Goal: Information Seeking & Learning: Learn about a topic

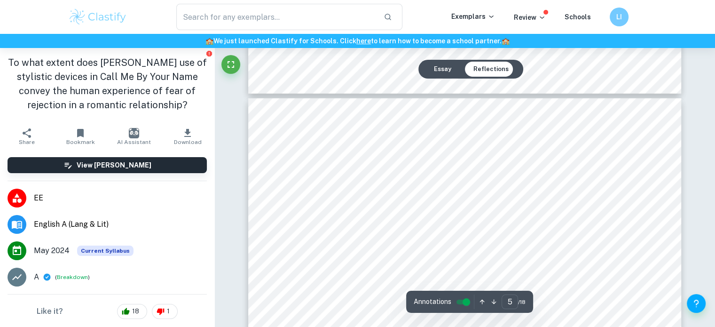
scroll to position [2553, 0]
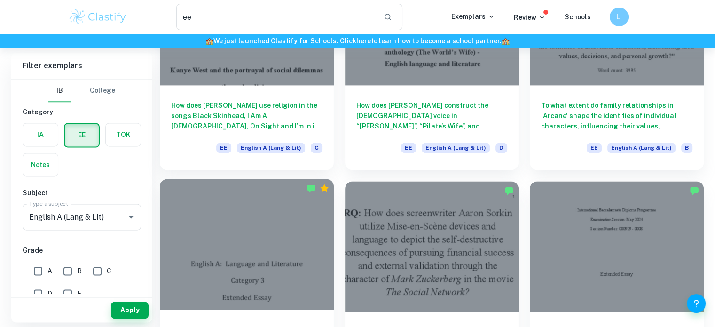
scroll to position [1386, 0]
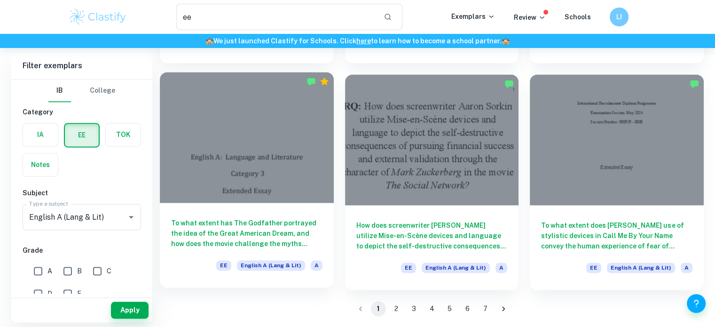
click at [289, 180] on div at bounding box center [247, 137] width 174 height 130
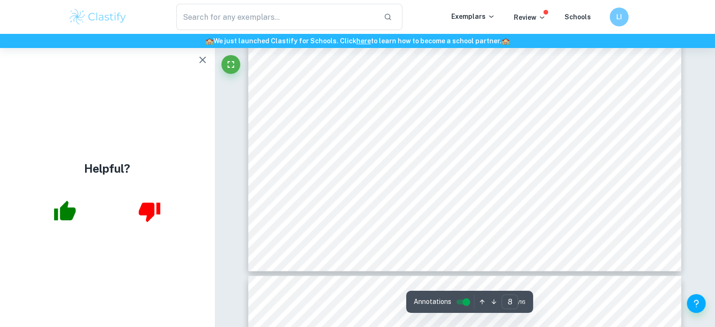
scroll to position [4807, 0]
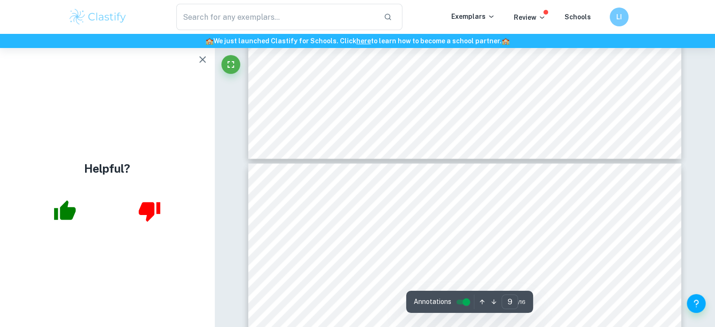
type input "10"
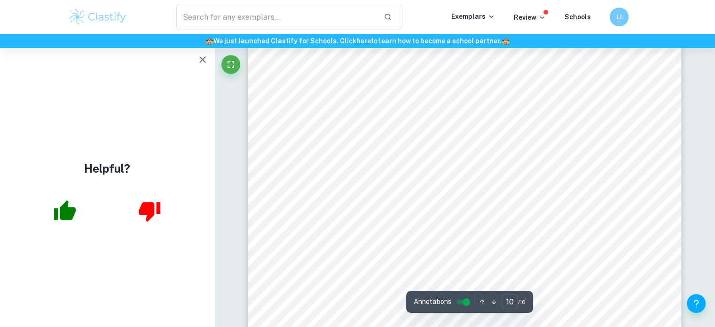
scroll to position [5852, 0]
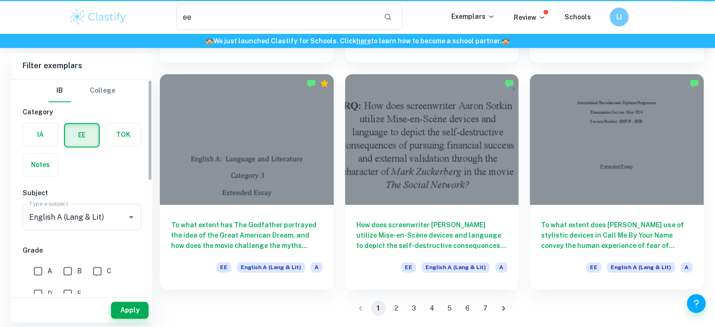
scroll to position [1386, 0]
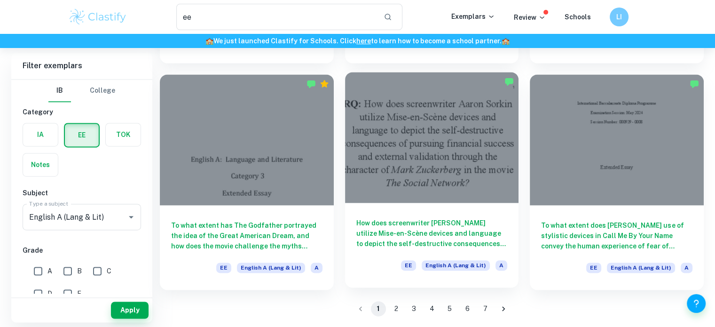
click at [411, 126] on div at bounding box center [432, 137] width 174 height 130
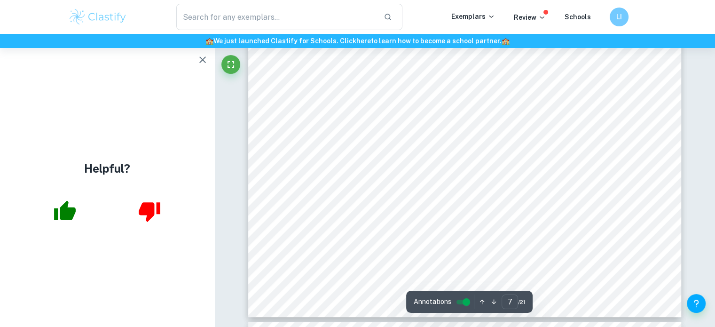
scroll to position [3814, 0]
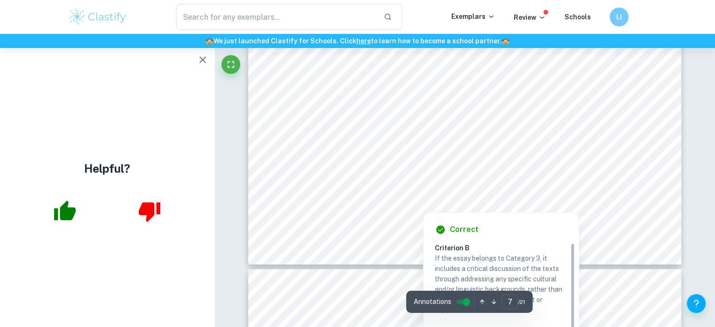
click at [203, 62] on icon "button" at bounding box center [202, 59] width 11 height 11
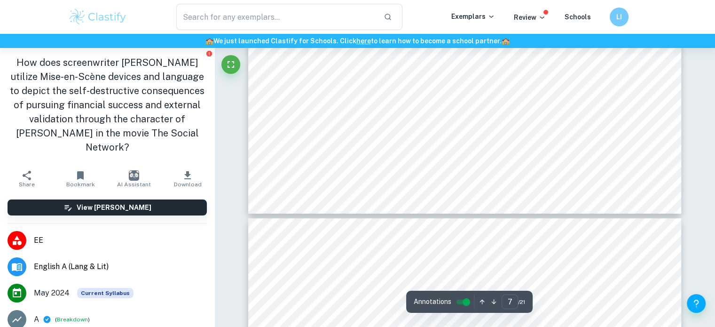
scroll to position [3866, 0]
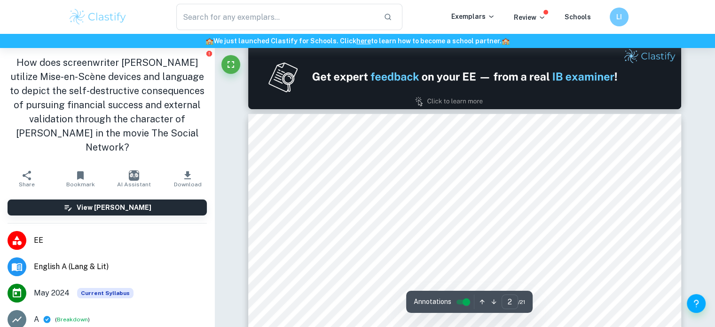
type input "1"
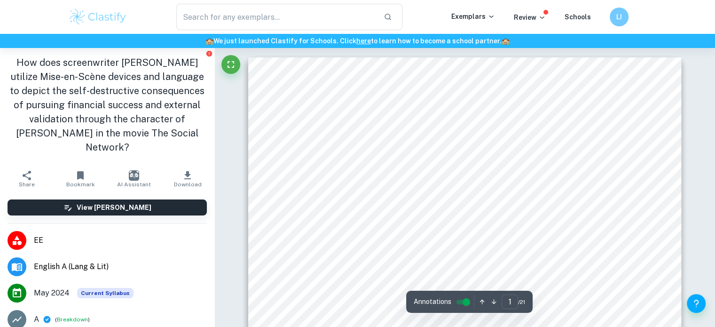
scroll to position [267, 0]
